Goal: Task Accomplishment & Management: Manage account settings

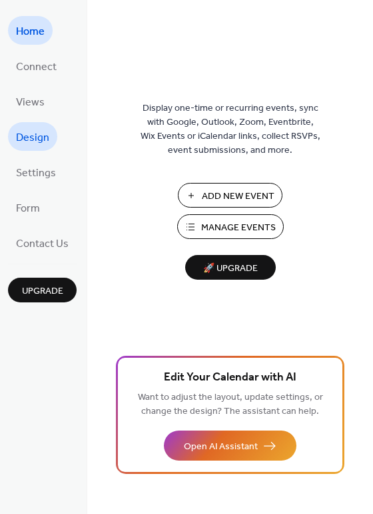
click at [25, 134] on span "Design" at bounding box center [32, 137] width 33 height 21
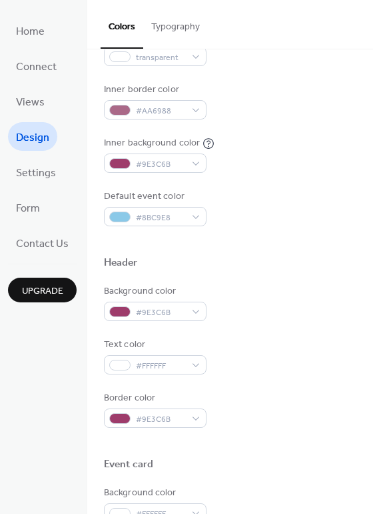
scroll to position [267, 0]
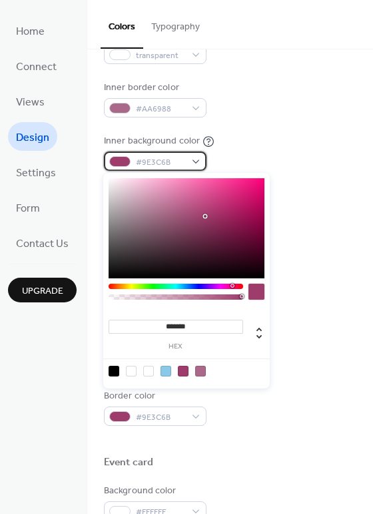
click at [194, 160] on div "#9E3C6B" at bounding box center [155, 160] width 103 height 19
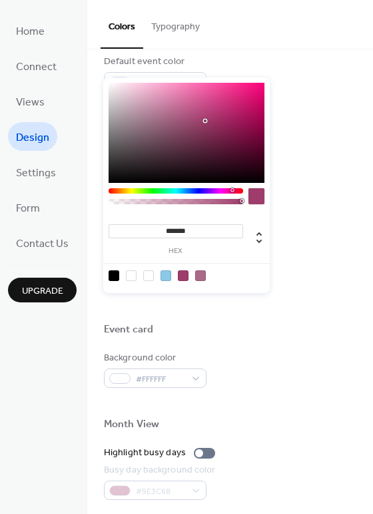
scroll to position [400, 0]
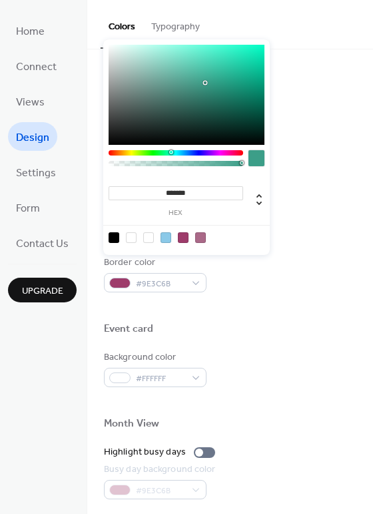
click at [171, 153] on div at bounding box center [176, 152] width 135 height 5
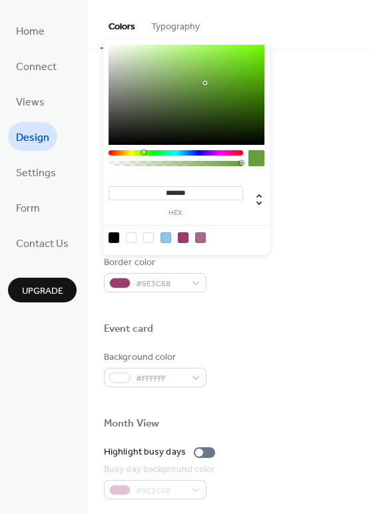
drag, startPoint x: 170, startPoint y: 153, endPoint x: 143, endPoint y: 157, distance: 26.9
click at [143, 157] on div at bounding box center [176, 161] width 135 height 23
click at [196, 190] on input "*******" at bounding box center [176, 193] width 135 height 14
drag, startPoint x: 186, startPoint y: 193, endPoint x: 165, endPoint y: 195, distance: 20.7
click at [165, 195] on input "*******" at bounding box center [176, 193] width 135 height 14
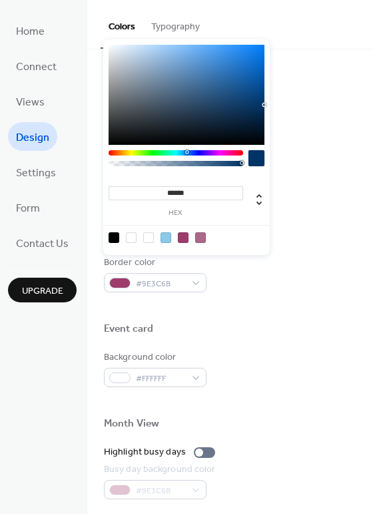
type input "*******"
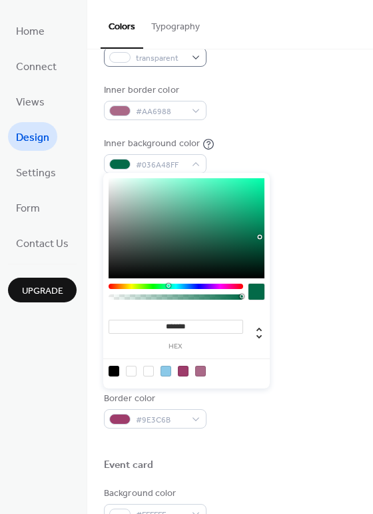
scroll to position [267, 0]
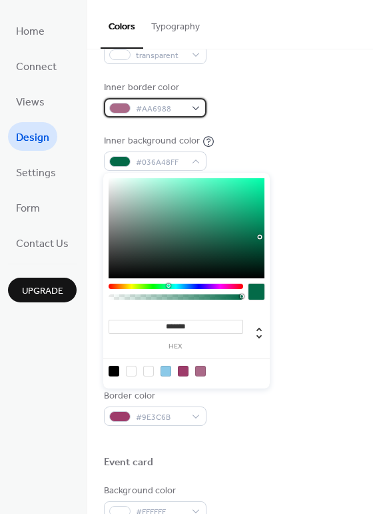
click at [187, 112] on div "#AA6988" at bounding box center [155, 107] width 103 height 19
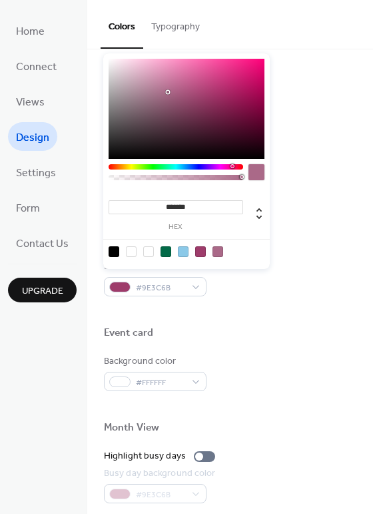
scroll to position [400, 0]
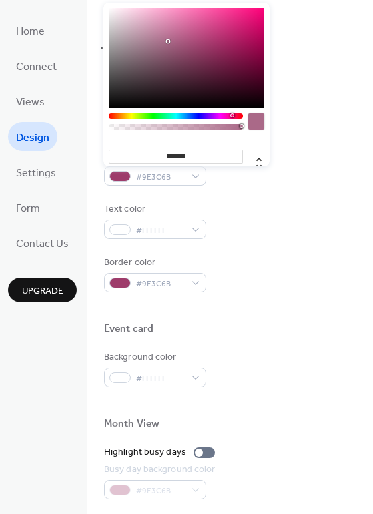
drag, startPoint x: 167, startPoint y: 153, endPoint x: 209, endPoint y: 155, distance: 42.0
click at [209, 155] on input "*******" at bounding box center [176, 156] width 135 height 14
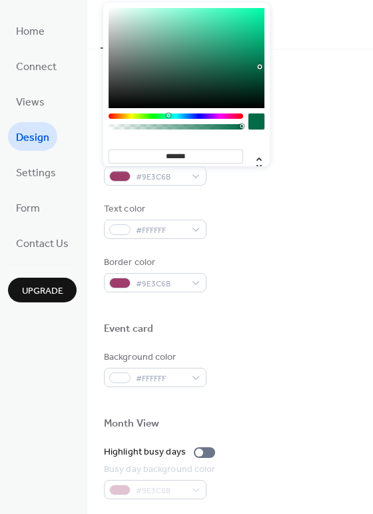
type input "*******"
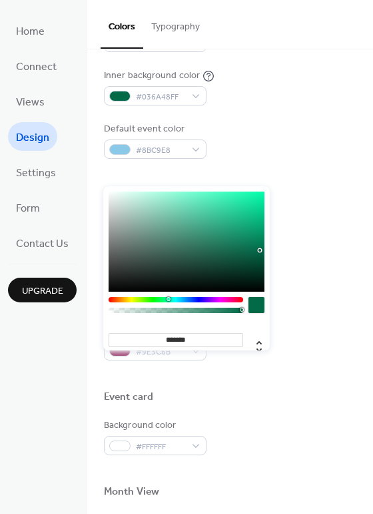
scroll to position [333, 0]
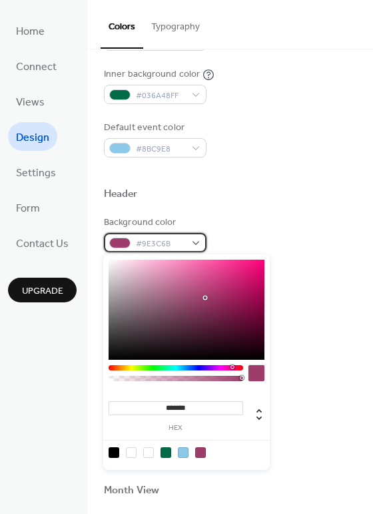
click at [195, 243] on div "#9E3C6B" at bounding box center [155, 242] width 103 height 19
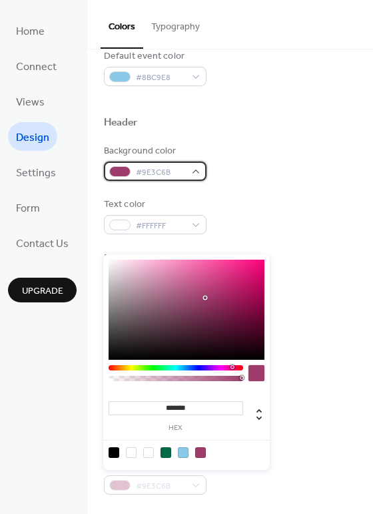
scroll to position [467, 0]
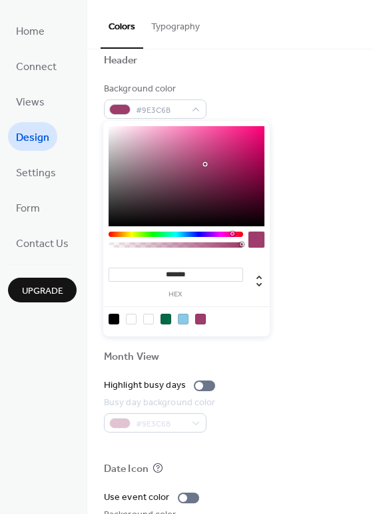
drag, startPoint x: 165, startPoint y: 271, endPoint x: 217, endPoint y: 271, distance: 52.0
click at [217, 271] on input "*******" at bounding box center [176, 274] width 135 height 14
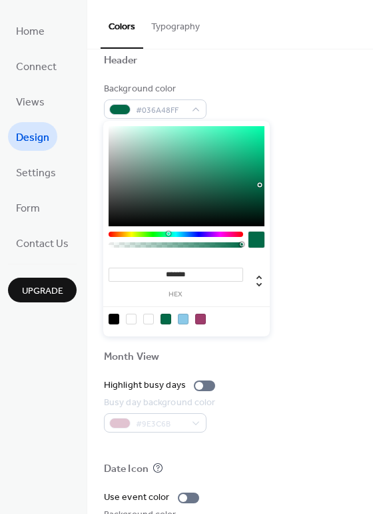
type input "*"
click at [240, 251] on div at bounding box center [176, 242] width 135 height 23
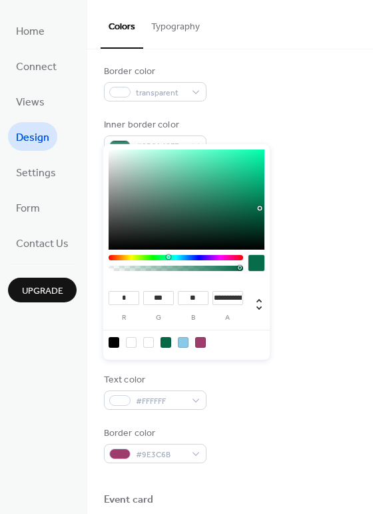
scroll to position [200, 0]
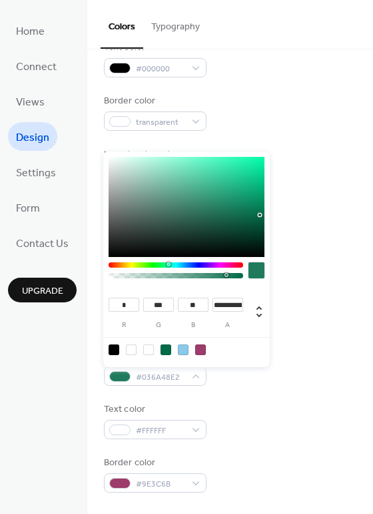
drag, startPoint x: 239, startPoint y: 275, endPoint x: 227, endPoint y: 277, distance: 12.2
click at [227, 277] on div at bounding box center [176, 275] width 131 height 5
type input "**********"
drag, startPoint x: 223, startPoint y: 273, endPoint x: 196, endPoint y: 281, distance: 28.3
click at [196, 281] on div at bounding box center [176, 273] width 135 height 23
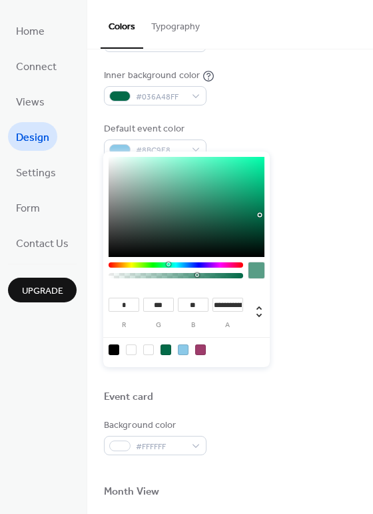
scroll to position [333, 0]
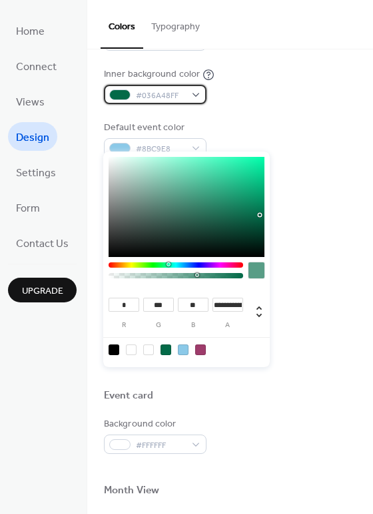
click at [193, 95] on div "#036A48FF" at bounding box center [155, 94] width 103 height 19
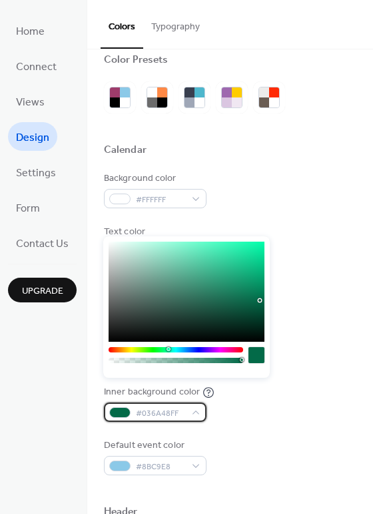
scroll to position [0, 0]
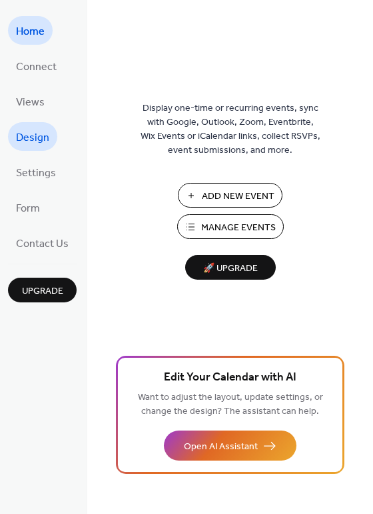
click at [29, 131] on span "Design" at bounding box center [32, 137] width 33 height 21
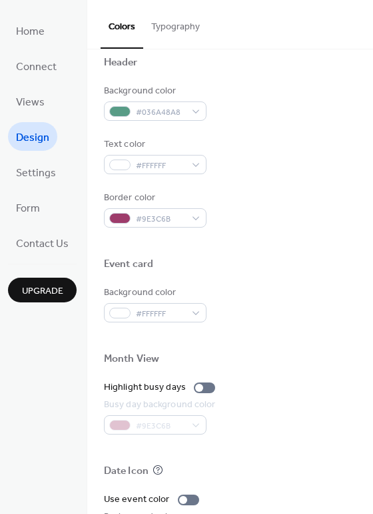
scroll to position [467, 0]
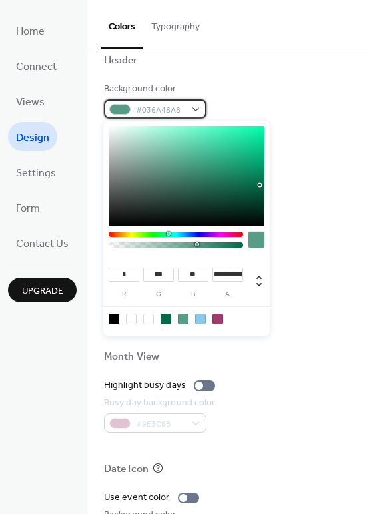
click at [194, 109] on div "#036A48A8" at bounding box center [155, 108] width 103 height 19
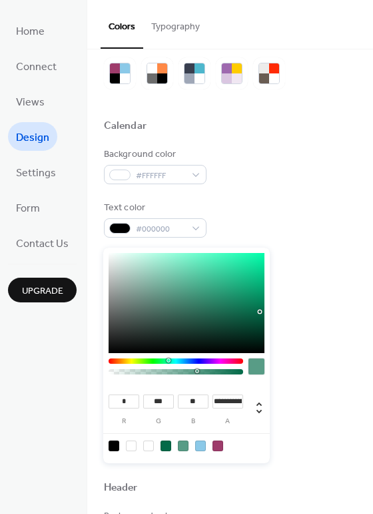
scroll to position [37, 0]
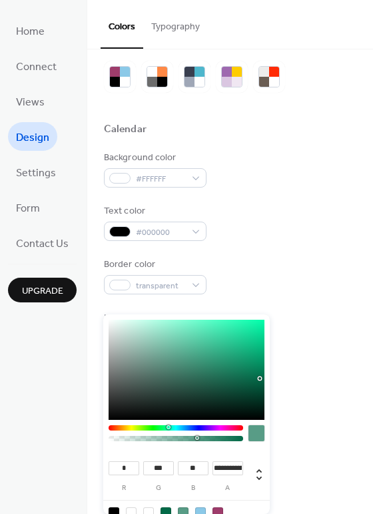
type input "*"
drag, startPoint x: 197, startPoint y: 370, endPoint x: 260, endPoint y: 377, distance: 63.7
click at [260, 377] on div "* r *** g ** b * a" at bounding box center [186, 421] width 167 height 215
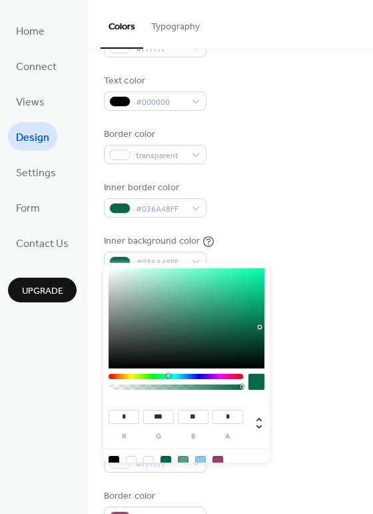
scroll to position [170, 0]
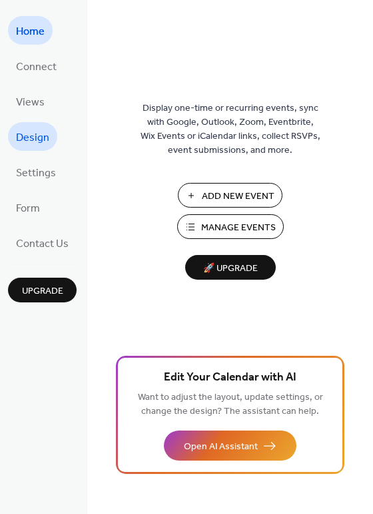
click at [22, 127] on span "Design" at bounding box center [32, 137] width 33 height 21
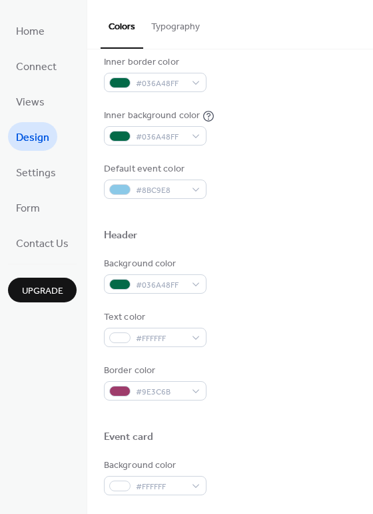
scroll to position [333, 0]
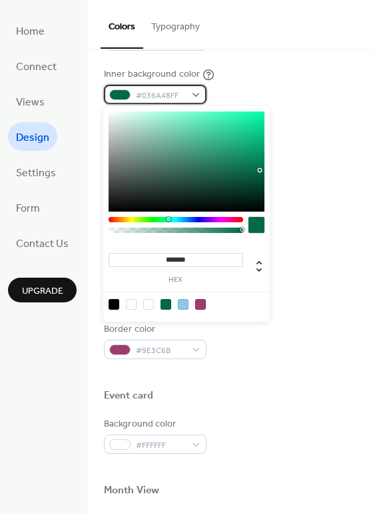
click at [194, 95] on div "#036A48FF" at bounding box center [155, 94] width 103 height 19
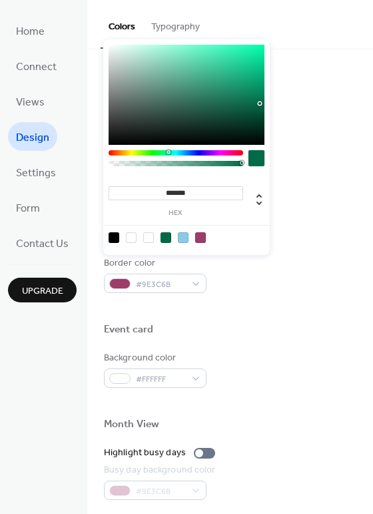
scroll to position [400, 0]
type input "*******"
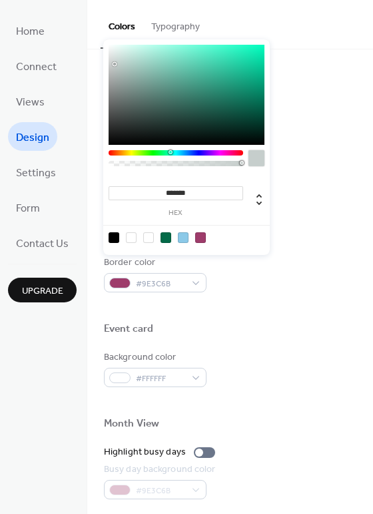
click at [115, 64] on div at bounding box center [187, 95] width 156 height 100
